Goal: Information Seeking & Learning: Learn about a topic

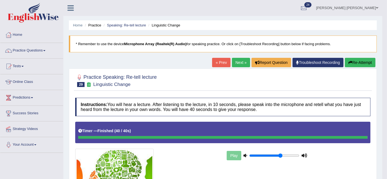
click at [236, 61] on link "Next »" at bounding box center [241, 62] width 18 height 9
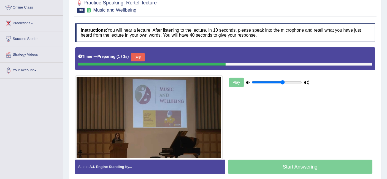
scroll to position [75, 0]
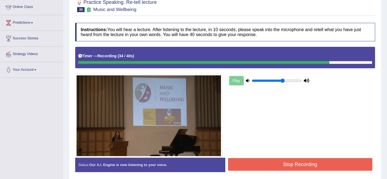
click at [292, 162] on button "Stop Recording" at bounding box center [300, 164] width 145 height 13
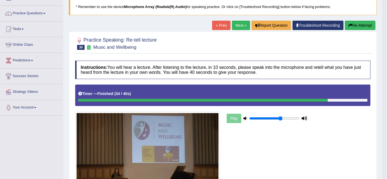
scroll to position [0, 0]
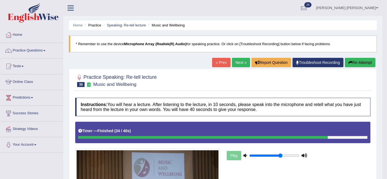
click at [242, 64] on link "Next »" at bounding box center [241, 62] width 18 height 9
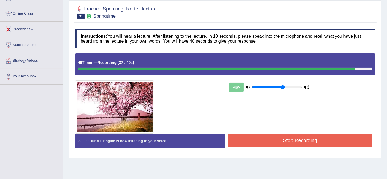
scroll to position [72, 0]
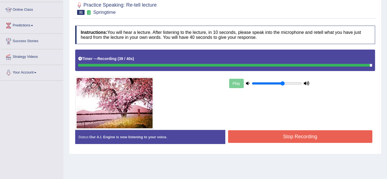
click at [265, 133] on button "Stop Recording" at bounding box center [300, 136] width 145 height 13
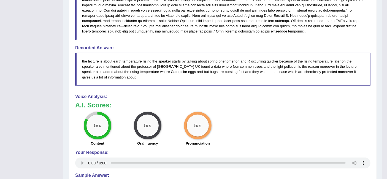
scroll to position [243, 0]
